Goal: Information Seeking & Learning: Learn about a topic

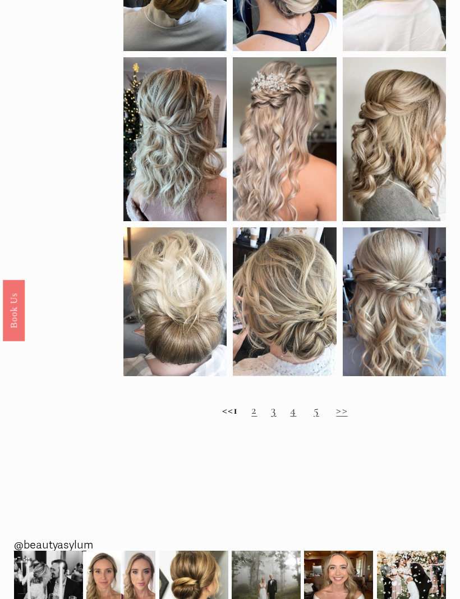
scroll to position [583, 0]
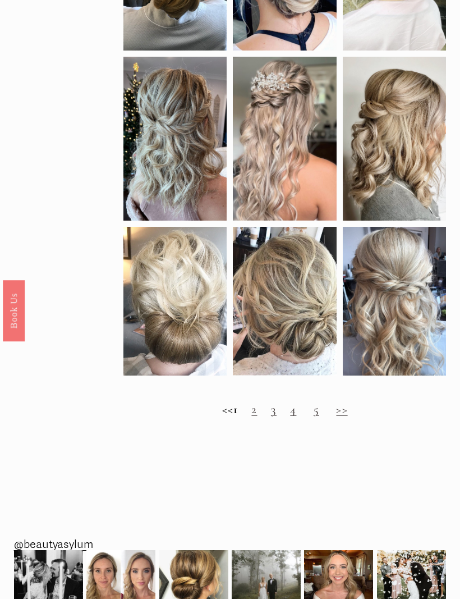
click at [257, 416] on link "2" at bounding box center [254, 409] width 6 height 15
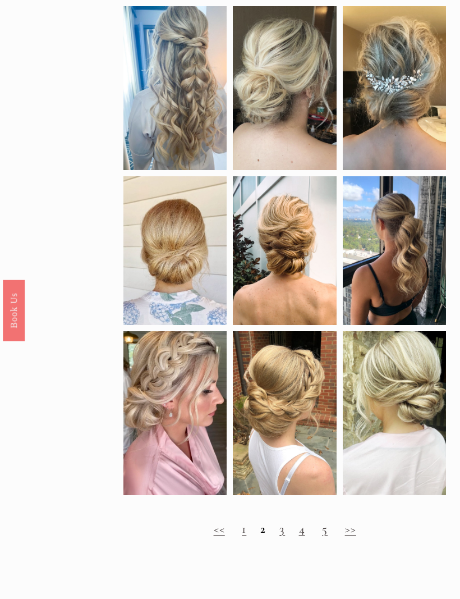
scroll to position [494, 0]
click at [284, 536] on link "3" at bounding box center [282, 528] width 6 height 15
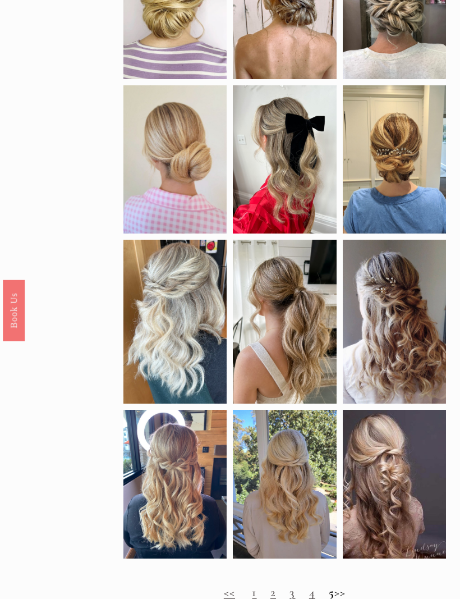
scroll to position [400, 0]
click at [309, 598] on link "4" at bounding box center [312, 592] width 6 height 15
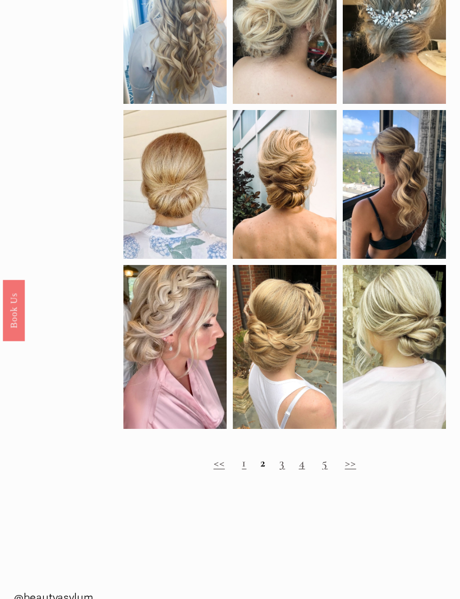
scroll to position [561, 0]
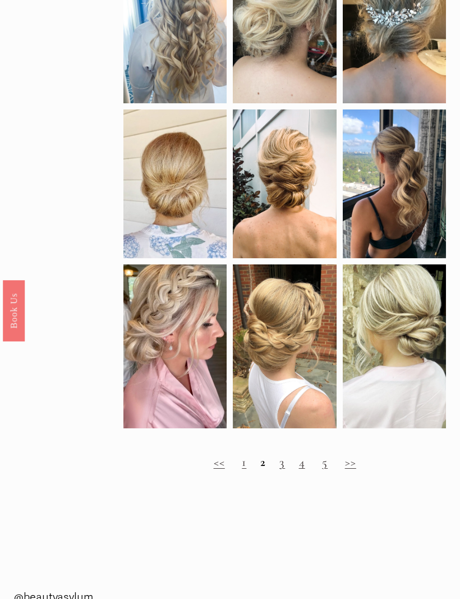
click at [327, 469] on link "5" at bounding box center [325, 461] width 6 height 15
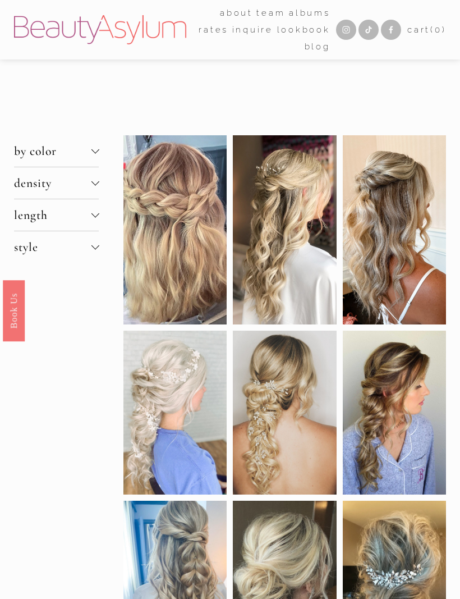
scroll to position [599, 0]
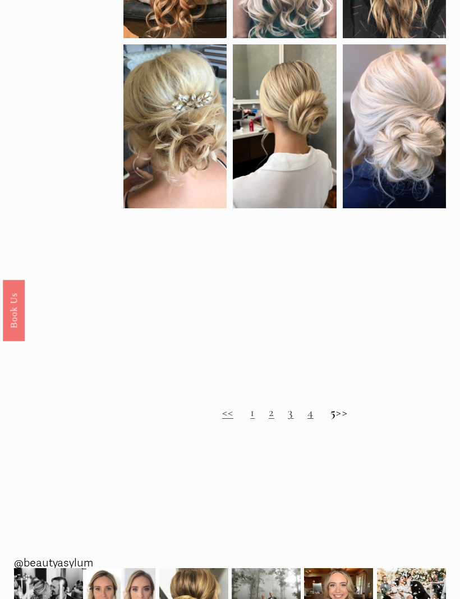
scroll to position [815, 0]
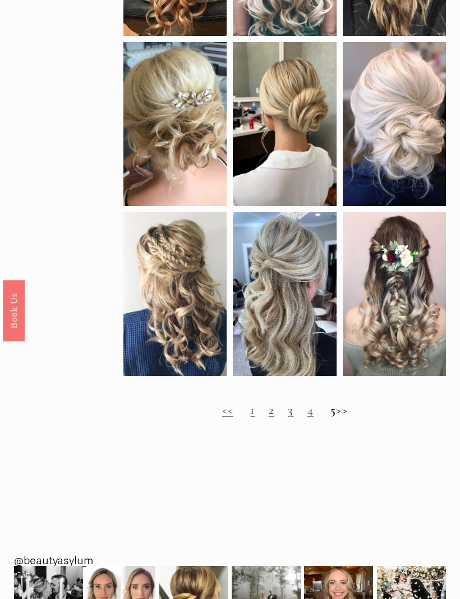
click at [356, 417] on h2 "<< 1 2 3 4 5 >>" at bounding box center [284, 410] width 323 height 15
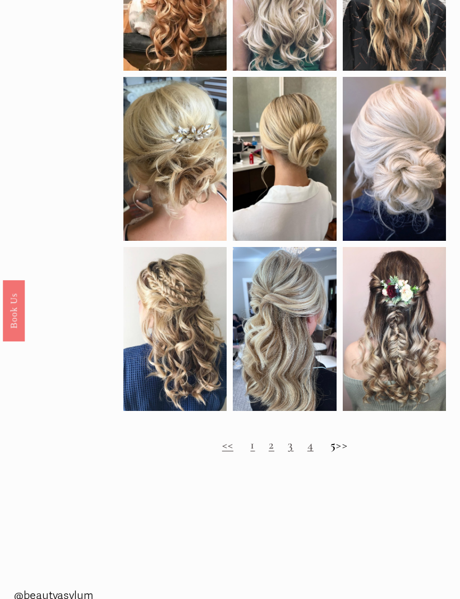
scroll to position [779, 0]
